Goal: Task Accomplishment & Management: Use online tool/utility

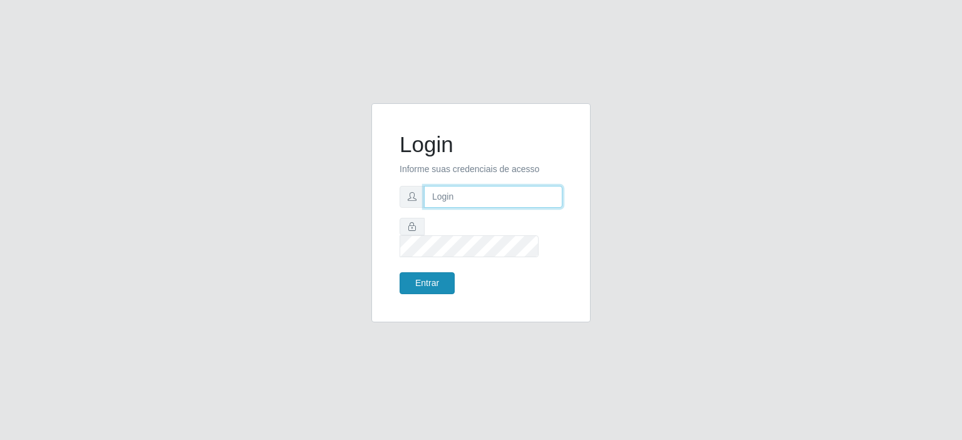
type input "[EMAIL_ADDRESS][DOMAIN_NAME]"
click at [430, 272] on button "Entrar" at bounding box center [426, 283] width 55 height 22
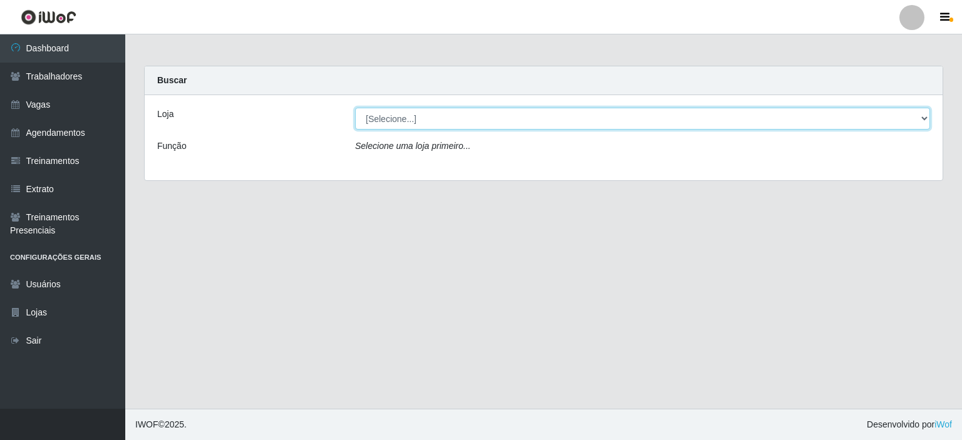
click at [924, 119] on select "[Selecione...] Preço Bom Supermercado" at bounding box center [642, 119] width 575 height 22
select select "387"
click at [355, 108] on select "[Selecione...] Preço Bom Supermercado" at bounding box center [642, 119] width 575 height 22
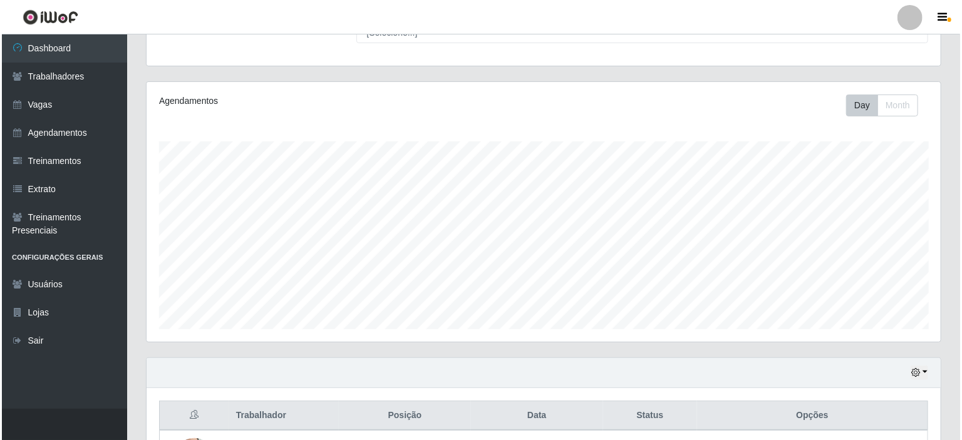
scroll to position [222, 0]
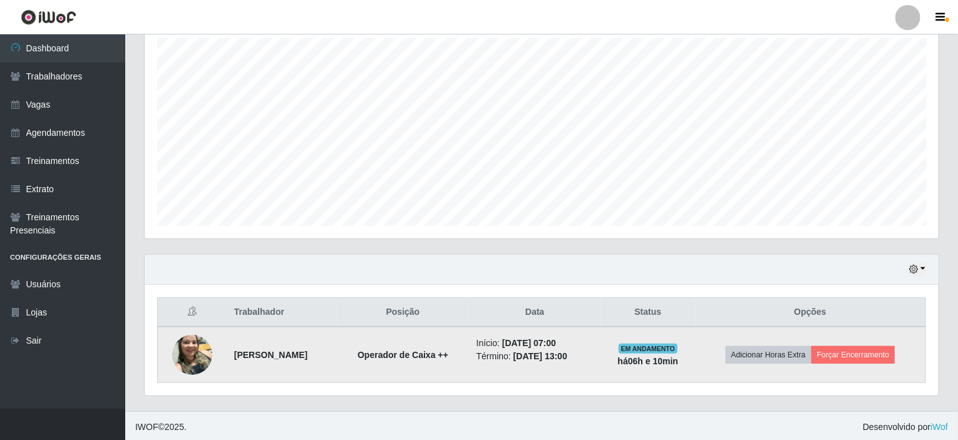
click at [543, 346] on time "[DATE] 07:00" at bounding box center [529, 343] width 54 height 10
click at [567, 351] on time "[DATE] 13:00" at bounding box center [540, 356] width 54 height 10
click at [307, 352] on strong "[PERSON_NAME]" at bounding box center [270, 355] width 73 height 10
click at [675, 365] on strong "há 06 h e 10 min" at bounding box center [648, 361] width 61 height 10
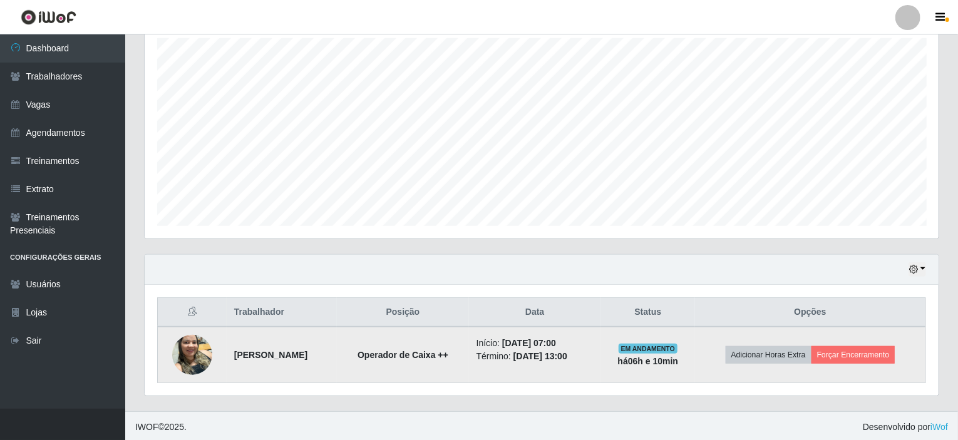
click at [679, 362] on strong "há 06 h e 10 min" at bounding box center [648, 361] width 61 height 10
drag, startPoint x: 682, startPoint y: 359, endPoint x: 709, endPoint y: 365, distance: 27.6
click at [695, 365] on td "EM ANDAMENTO há 06 h e 10 min" at bounding box center [648, 355] width 94 height 56
click at [678, 359] on strong "há 06 h e 10 min" at bounding box center [648, 361] width 61 height 10
click at [879, 352] on button "Forçar Encerramento" at bounding box center [853, 355] width 84 height 18
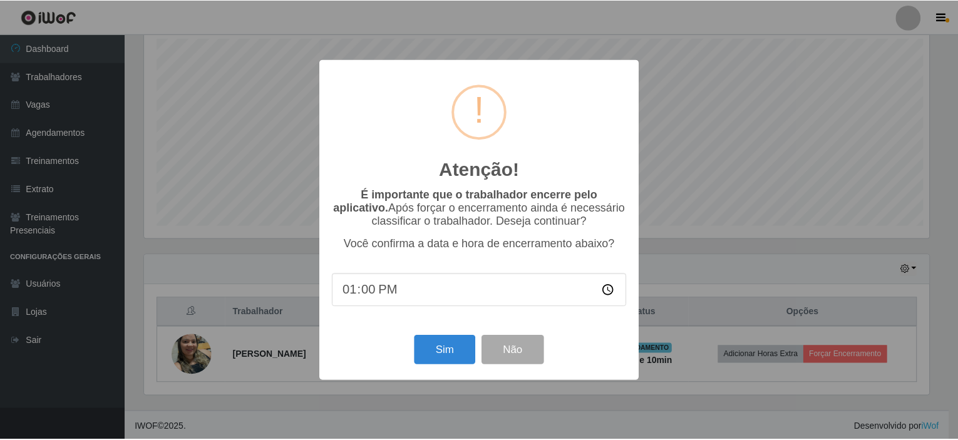
scroll to position [260, 789]
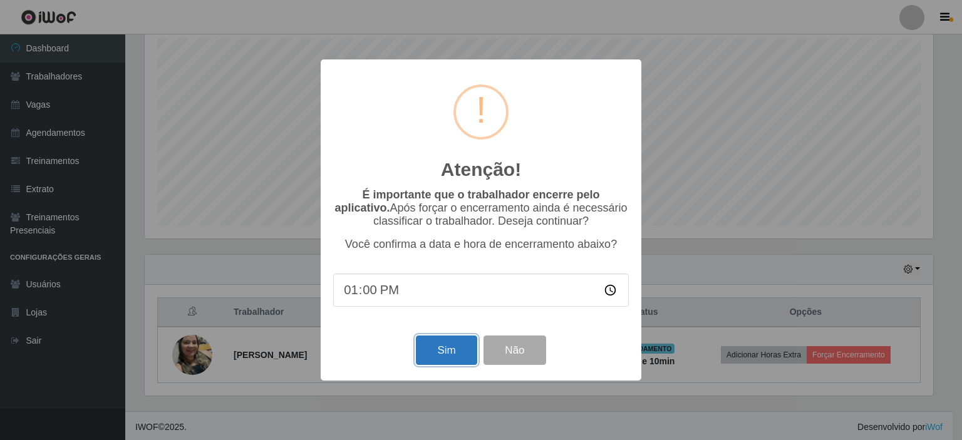
click at [438, 347] on button "Sim" at bounding box center [446, 350] width 61 height 29
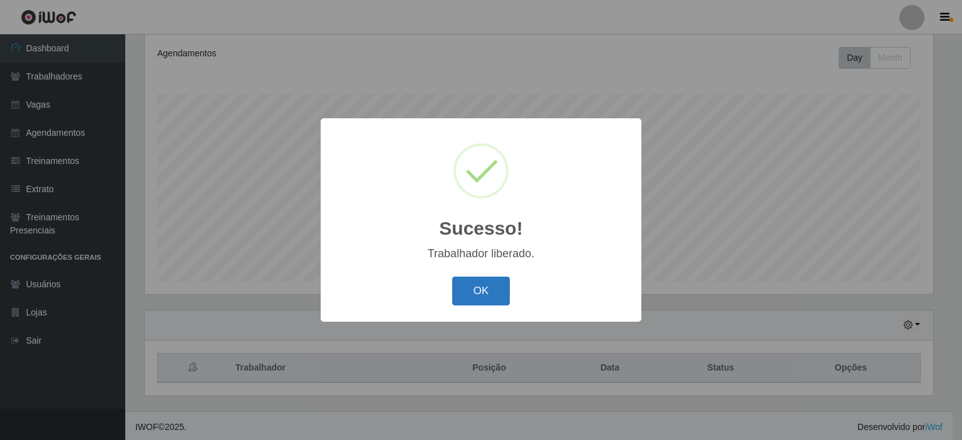
click at [488, 294] on button "OK" at bounding box center [481, 291] width 58 height 29
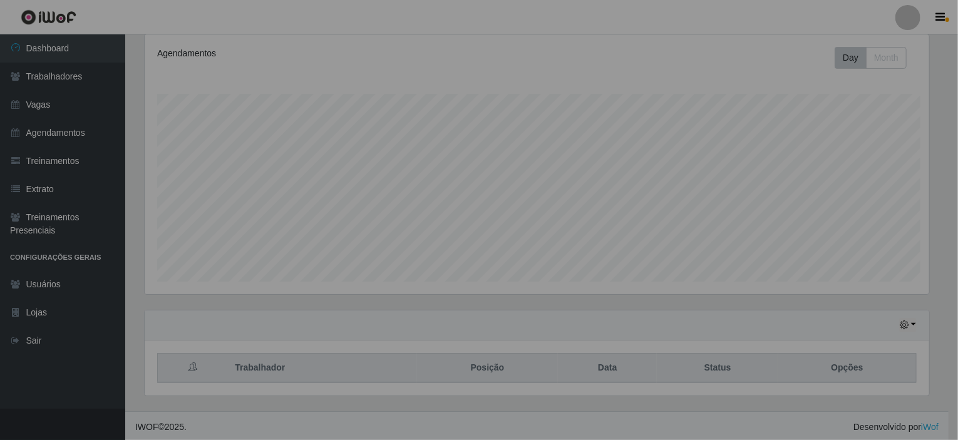
scroll to position [260, 794]
